Goal: Check status: Check status

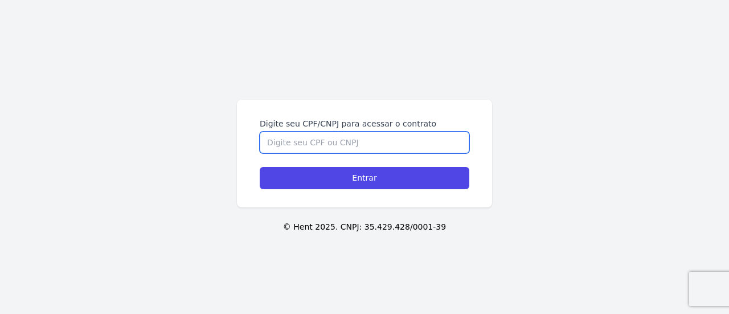
click at [355, 140] on input "Digite seu CPF/CNPJ para acessar o contrato" at bounding box center [365, 143] width 210 height 22
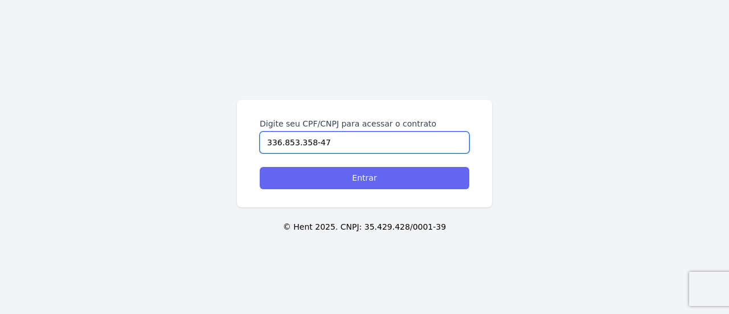
type input "336.853.358-47"
click at [375, 185] on input "Entrar" at bounding box center [365, 178] width 210 height 22
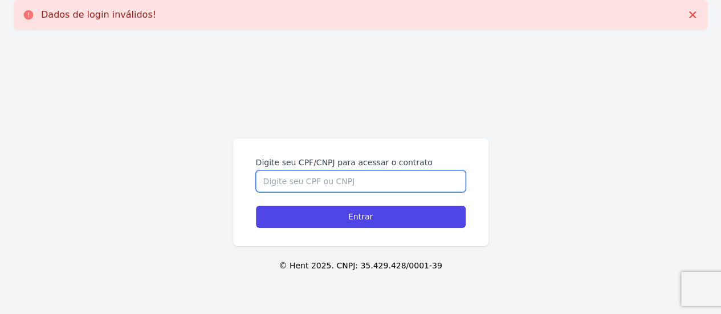
click at [273, 170] on input "Digite seu CPF/CNPJ para acessar o contrato" at bounding box center [361, 181] width 210 height 22
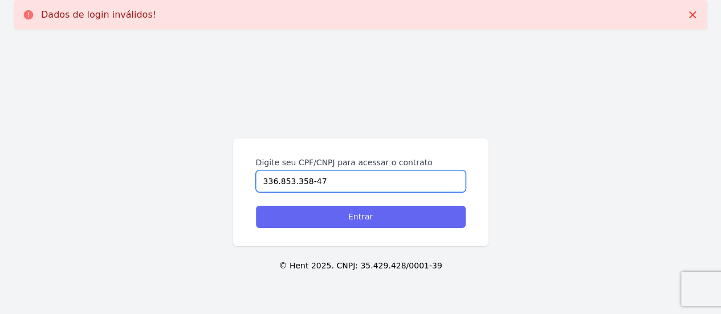
type input "336.853.358-47"
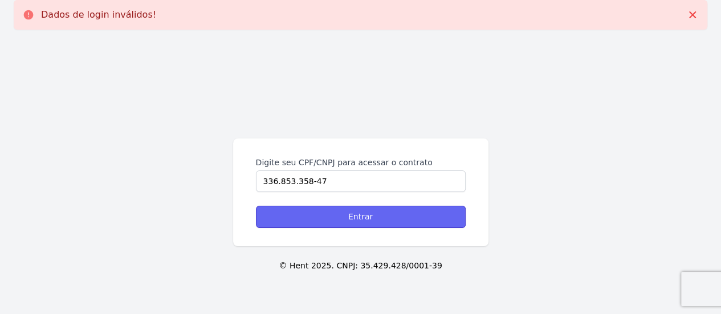
click at [329, 218] on input "Entrar" at bounding box center [361, 217] width 210 height 22
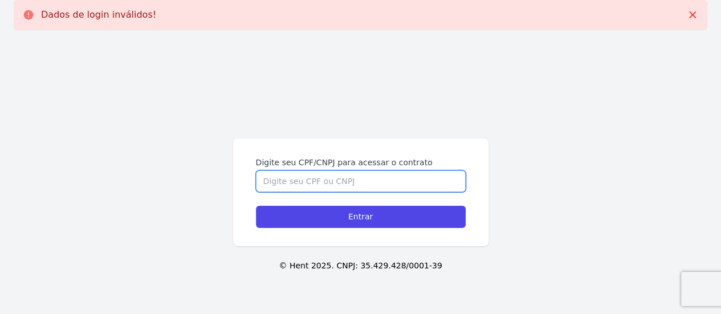
click at [315, 185] on input "Digite seu CPF/CNPJ para acessar o contrato" at bounding box center [361, 181] width 210 height 22
click at [315, 179] on input "Digite seu CPF/CNPJ para acessar o contrato" at bounding box center [361, 181] width 210 height 22
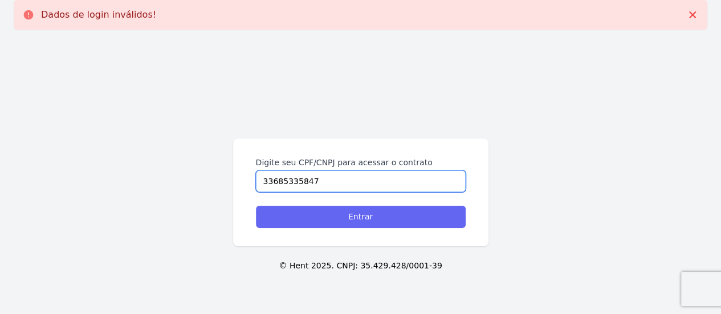
type input "33685335847"
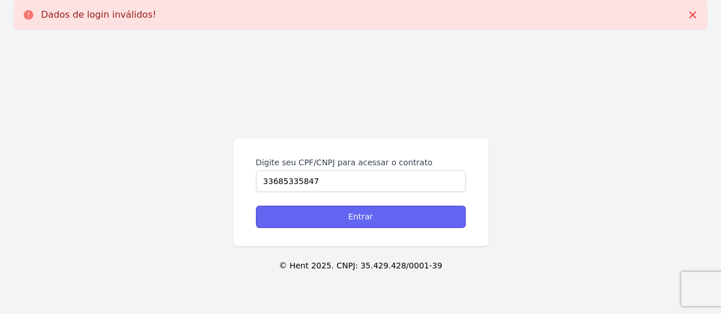
click at [342, 220] on input "Entrar" at bounding box center [361, 217] width 210 height 22
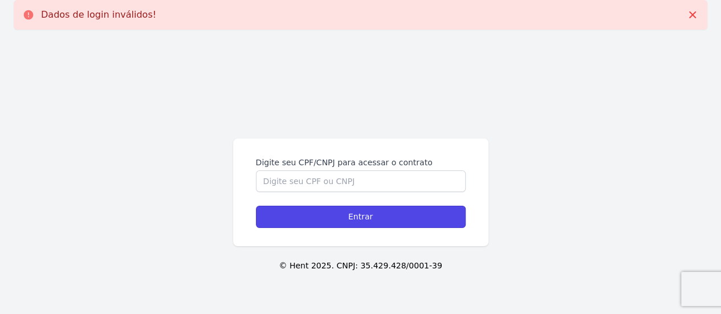
click at [342, 220] on input "Entrar" at bounding box center [361, 217] width 210 height 22
click at [594, 154] on div "Digite seu CPF/CNPJ para acessar o contrato Entrar © Hent 2025. CNPJ: 35.429.42…" at bounding box center [360, 196] width 721 height 314
click at [692, 17] on icon at bounding box center [691, 14] width 11 height 11
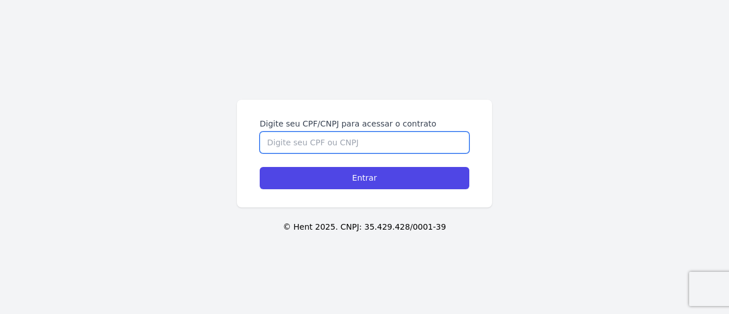
click at [368, 138] on input "Digite seu CPF/CNPJ para acessar o contrato" at bounding box center [365, 143] width 210 height 22
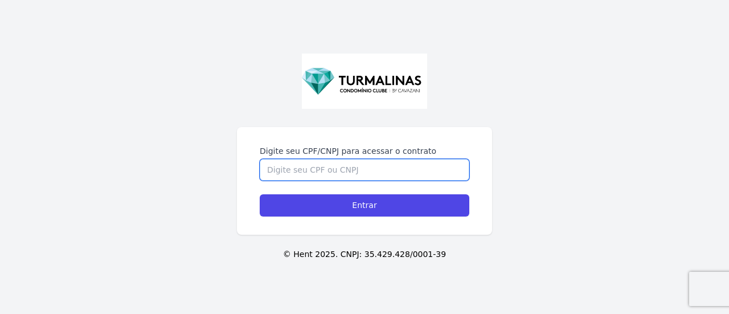
click at [369, 171] on input "Digite seu CPF/CNPJ para acessar o contrato" at bounding box center [365, 170] width 210 height 22
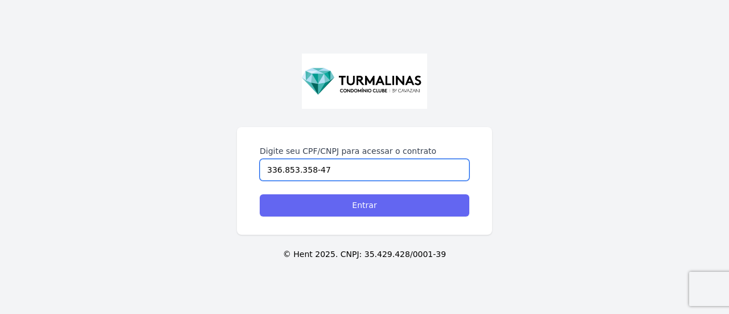
type input "336.853.358-47"
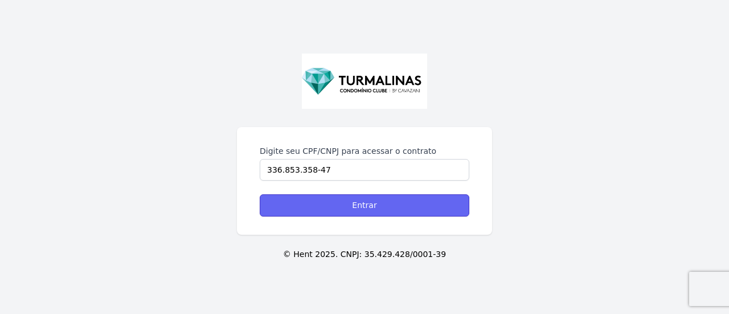
click at [346, 195] on input "Entrar" at bounding box center [365, 205] width 210 height 22
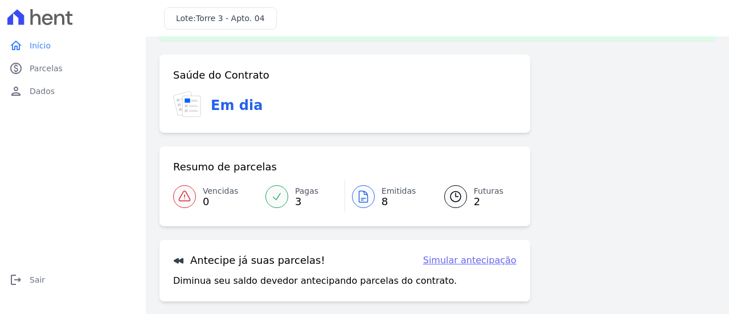
scroll to position [57, 0]
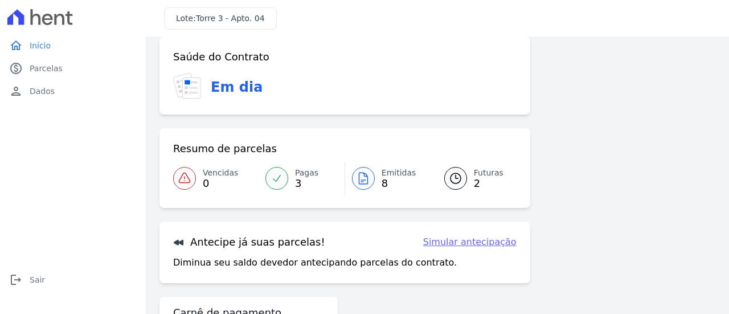
click at [449, 175] on icon at bounding box center [456, 178] width 14 height 14
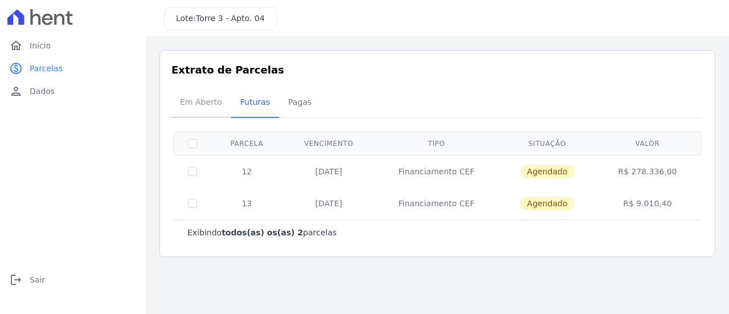
click at [193, 104] on span "Em Aberto" at bounding box center [201, 102] width 56 height 23
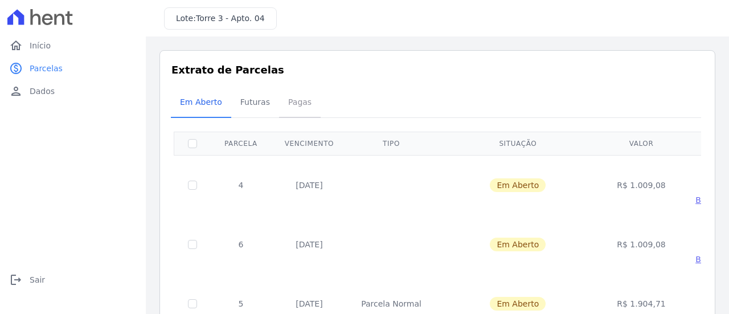
click at [284, 107] on span "Pagas" at bounding box center [299, 102] width 37 height 23
